Goal: Task Accomplishment & Management: Manage account settings

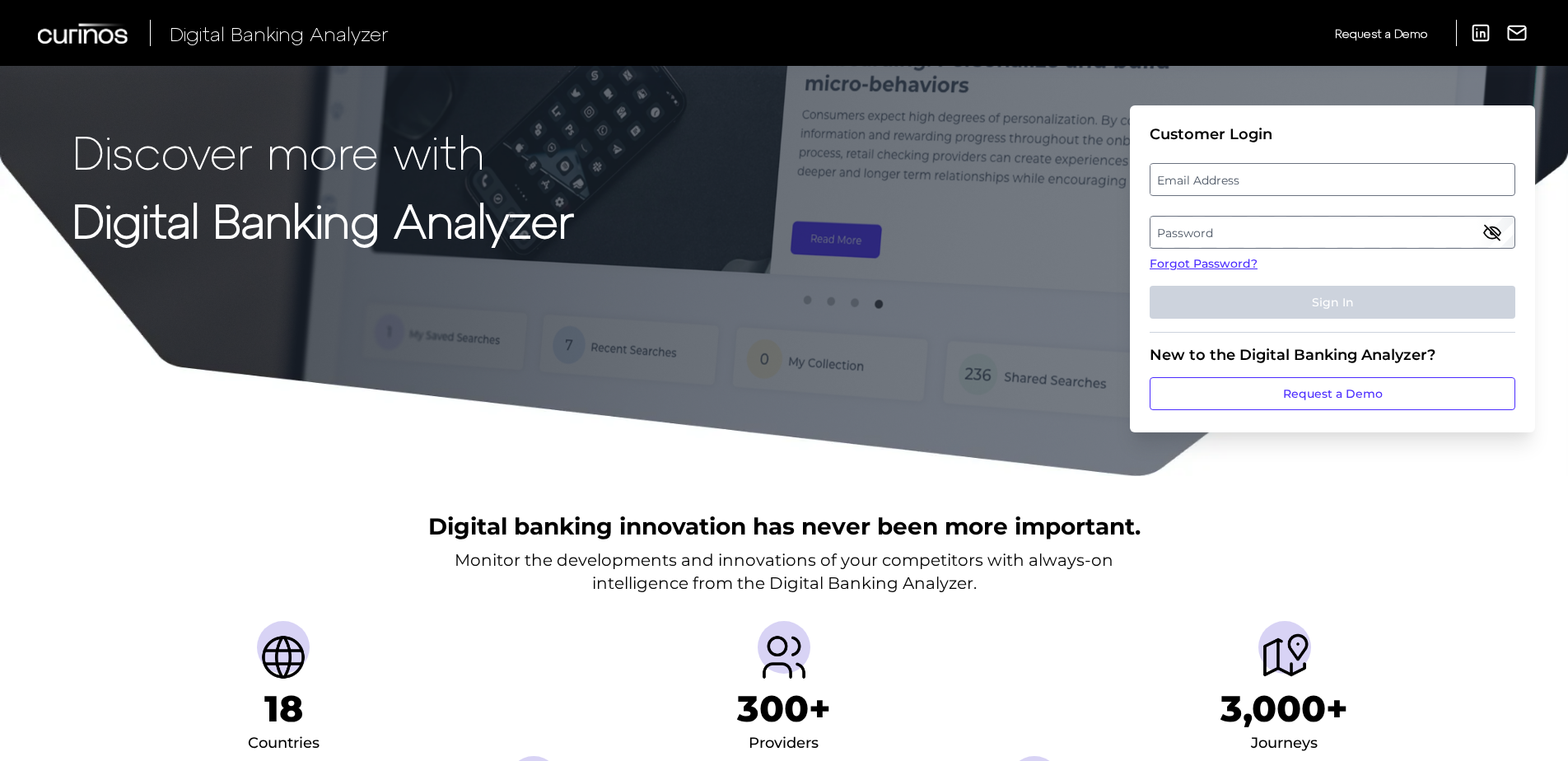
click at [1243, 182] on label "Email Address" at bounding box center [1332, 180] width 363 height 30
click at [1243, 182] on input "email" at bounding box center [1332, 180] width 366 height 33
type input "[EMAIL_ADDRESS][DOMAIN_NAME]"
click at [1241, 227] on label "Password" at bounding box center [1332, 232] width 363 height 30
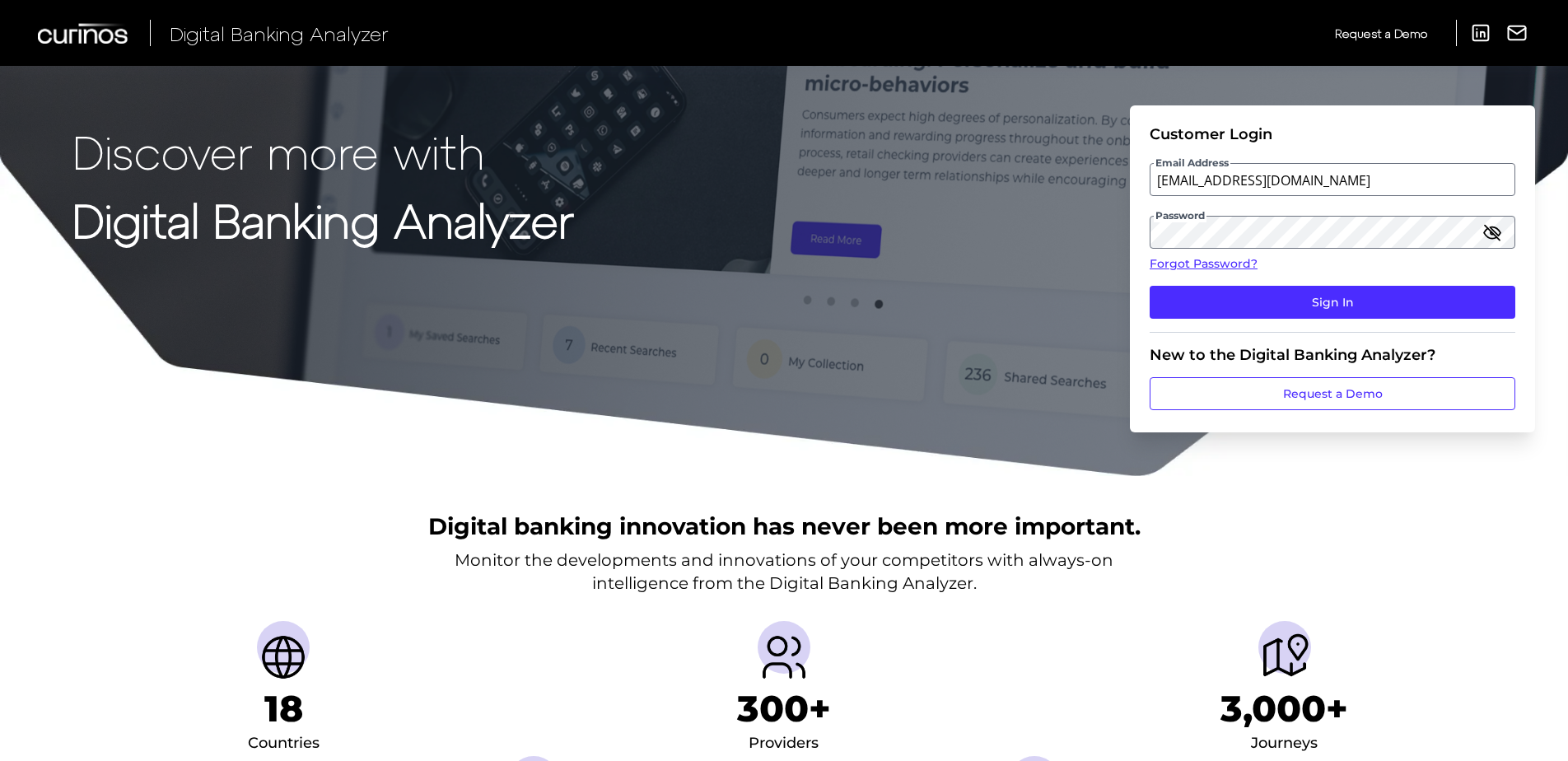
click at [1493, 238] on icon "button" at bounding box center [1491, 232] width 16 height 12
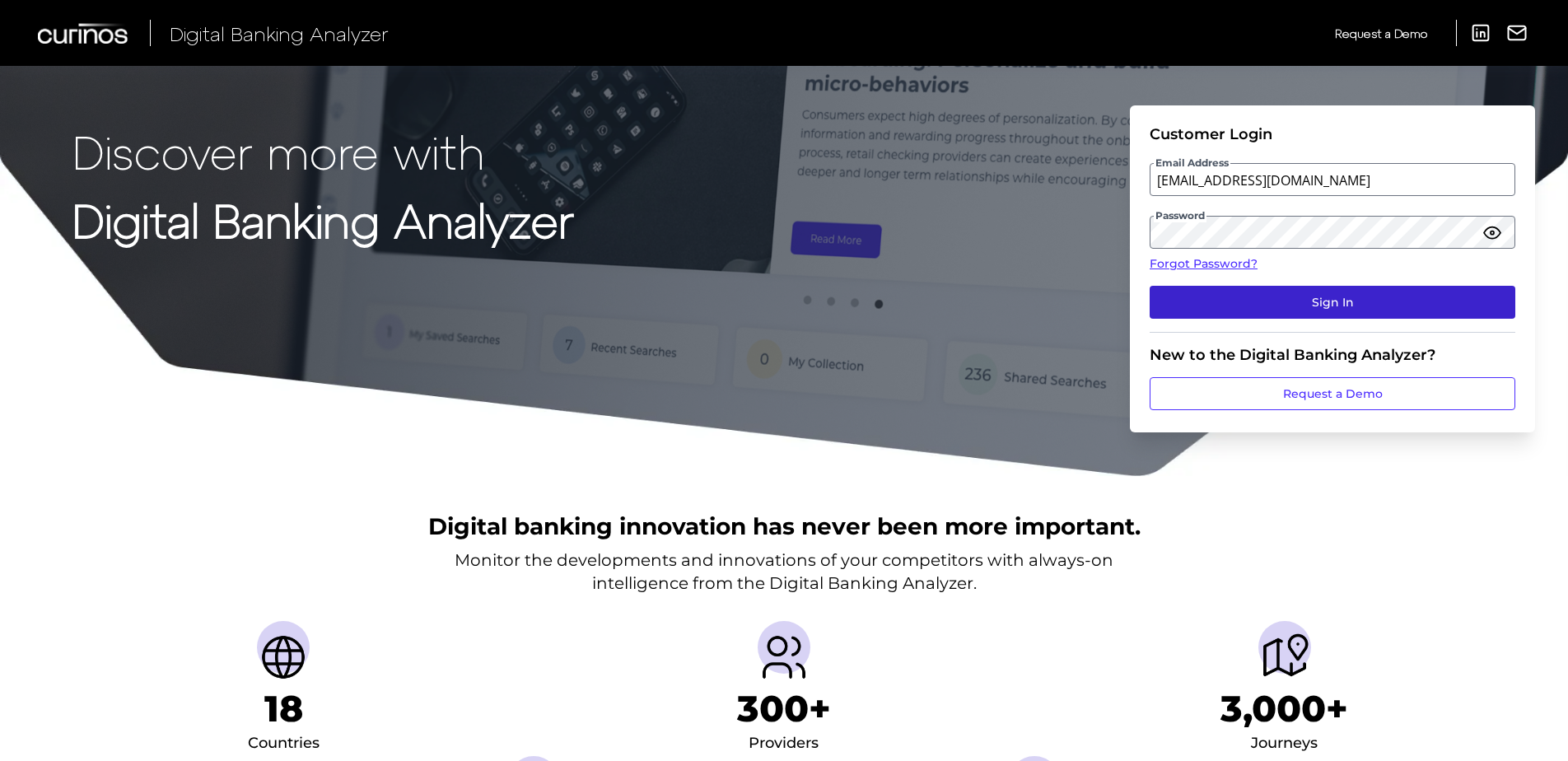
click at [1406, 301] on button "Sign In" at bounding box center [1332, 302] width 366 height 33
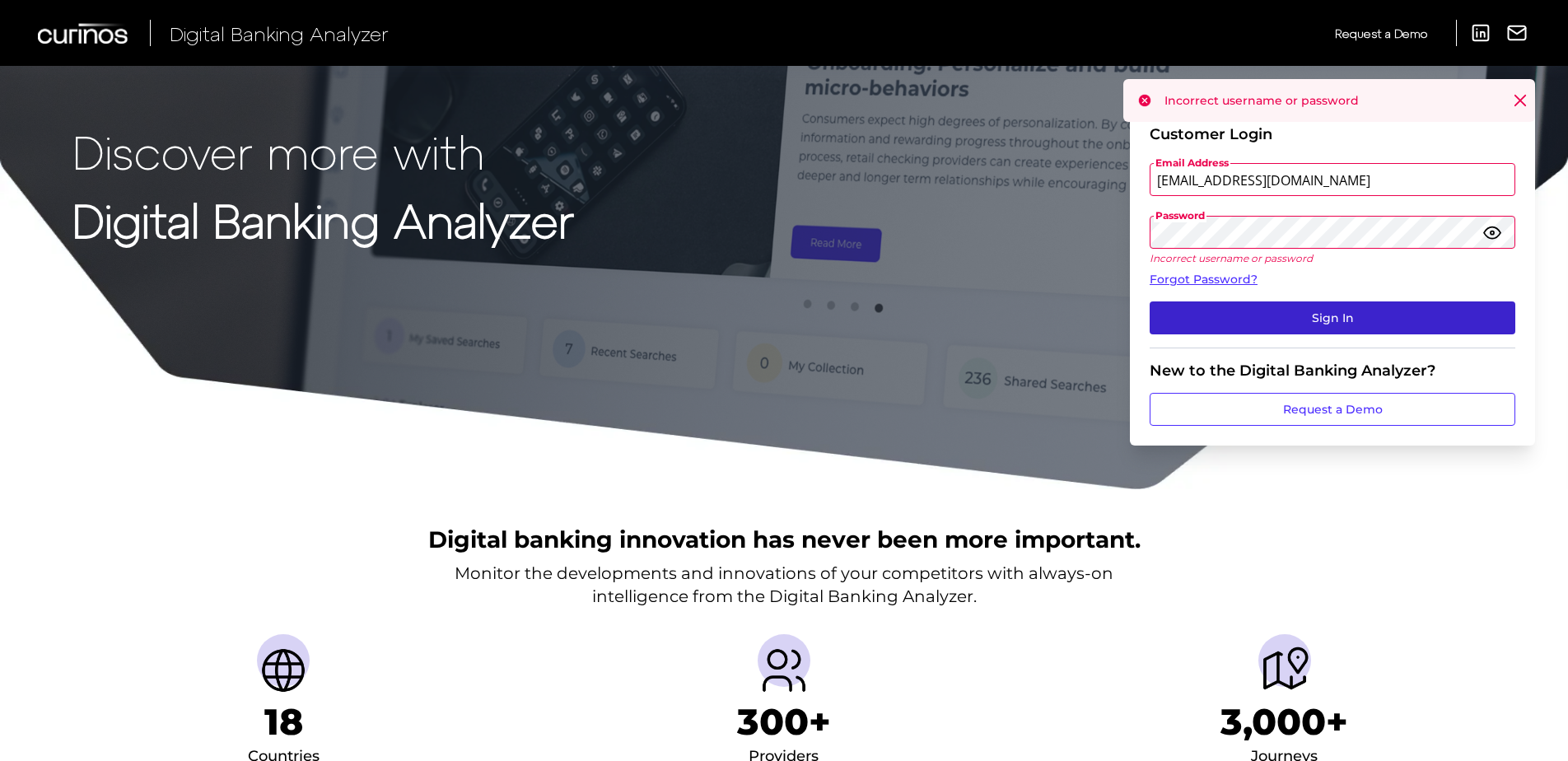
click at [1306, 318] on button "Sign In" at bounding box center [1332, 318] width 366 height 33
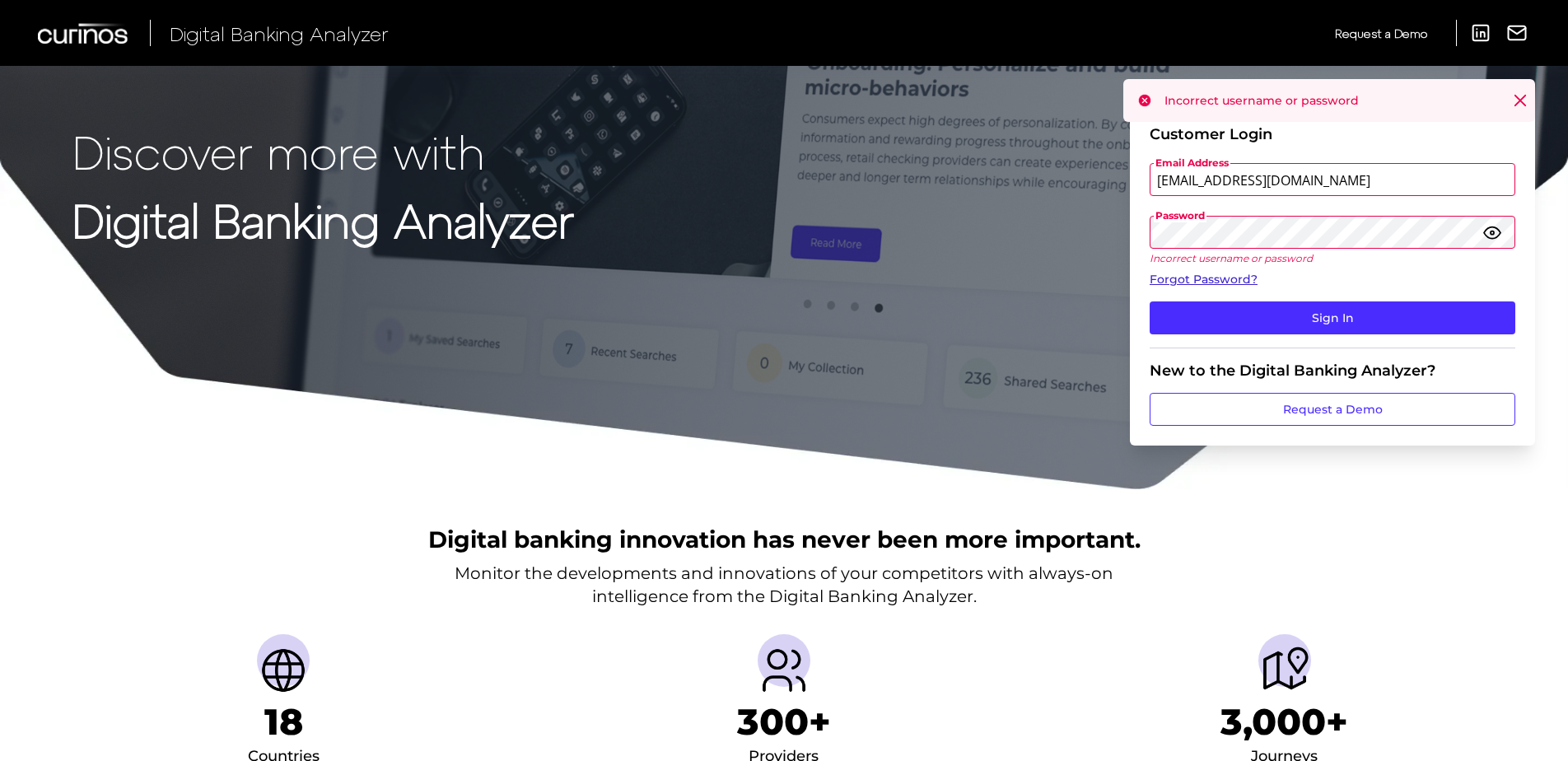
click at [1220, 275] on link "Forgot Password?" at bounding box center [1332, 280] width 366 height 17
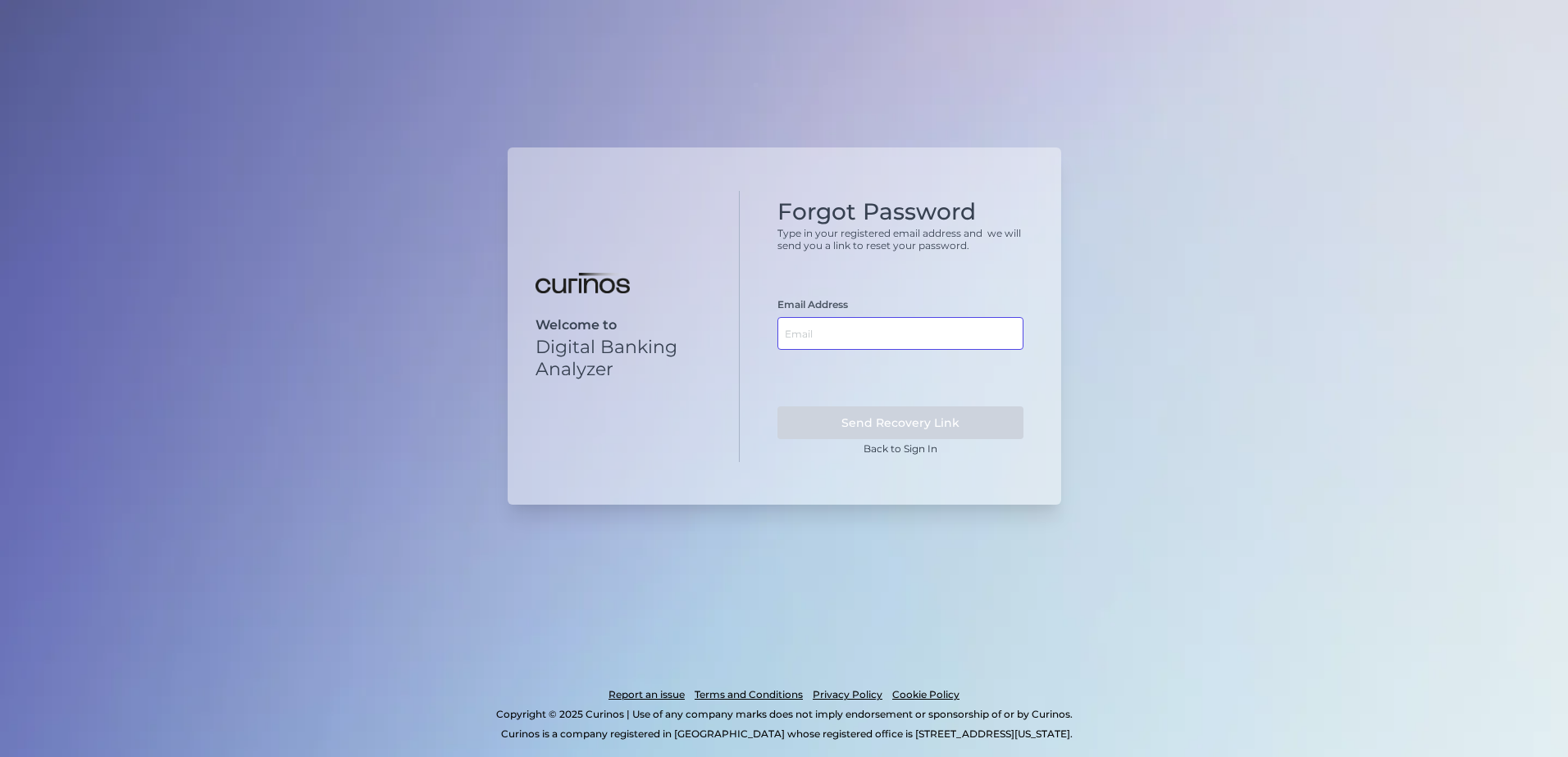
click at [857, 340] on input "text" at bounding box center [900, 333] width 246 height 33
type input "[EMAIL_ADDRESS][DOMAIN_NAME]"
click at [900, 415] on button "Send Recovery Link" at bounding box center [900, 423] width 246 height 33
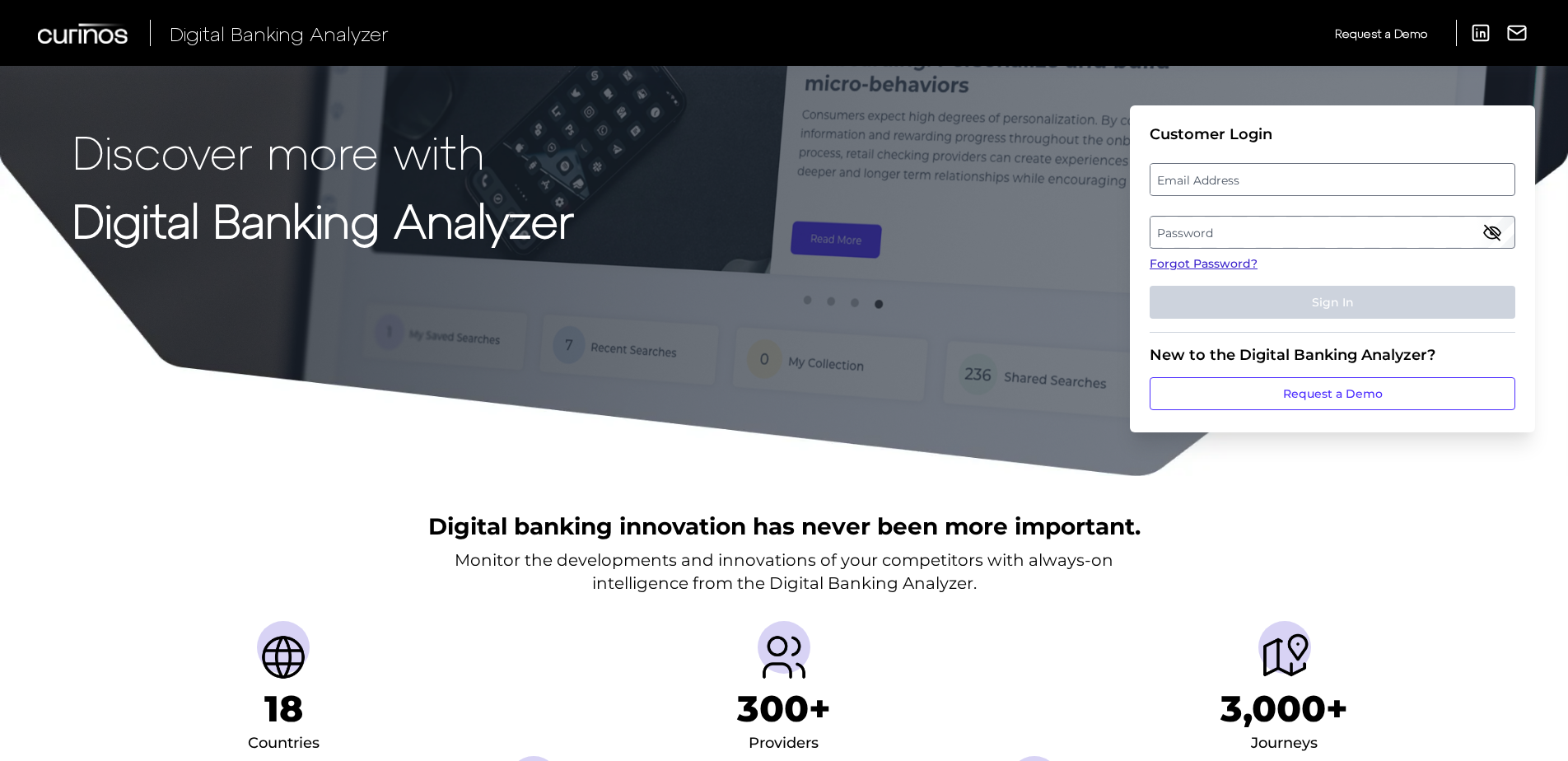
click at [1224, 261] on link "Forgot Password?" at bounding box center [1332, 264] width 366 height 17
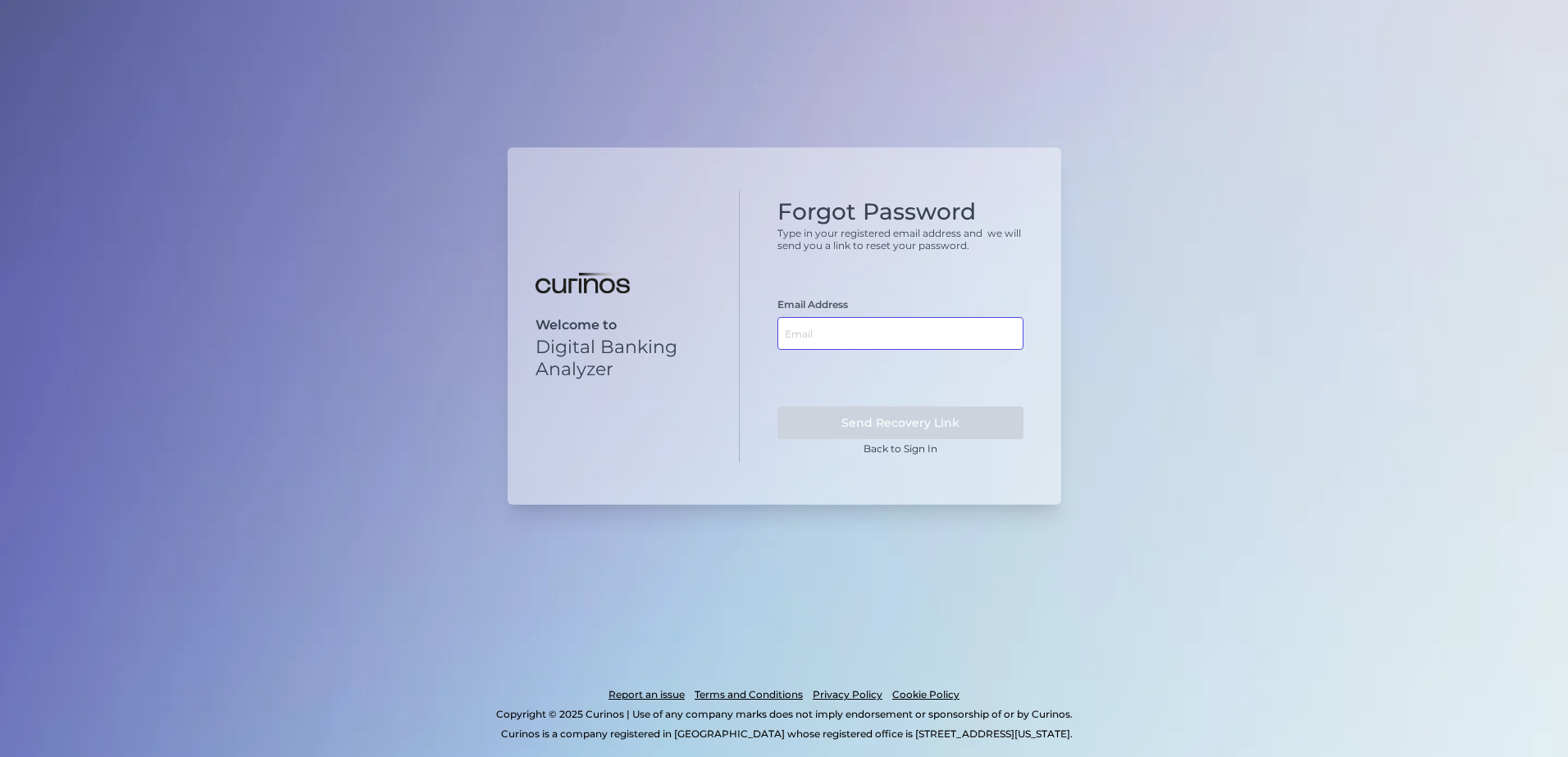
click at [858, 327] on input "text" at bounding box center [900, 333] width 246 height 33
type input "sabine.hermann@informa.com"
click at [888, 425] on button "Send Recovery Link" at bounding box center [900, 423] width 246 height 33
